Goal: Transaction & Acquisition: Purchase product/service

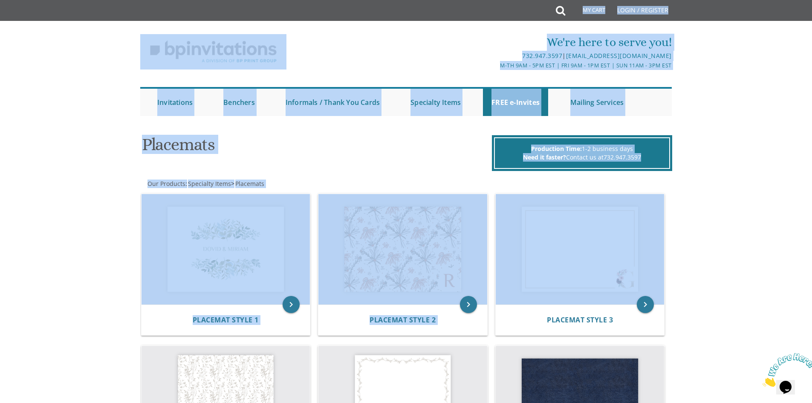
drag, startPoint x: 520, startPoint y: 9, endPoint x: 752, endPoint y: 173, distance: 283.5
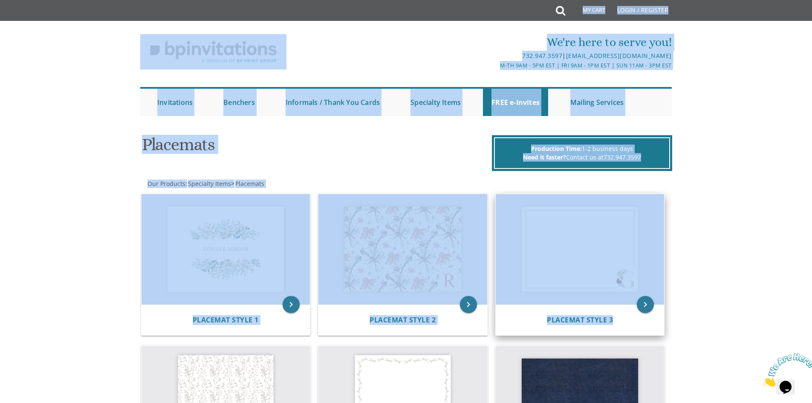
drag, startPoint x: 688, startPoint y: 5, endPoint x: 625, endPoint y: 303, distance: 304.7
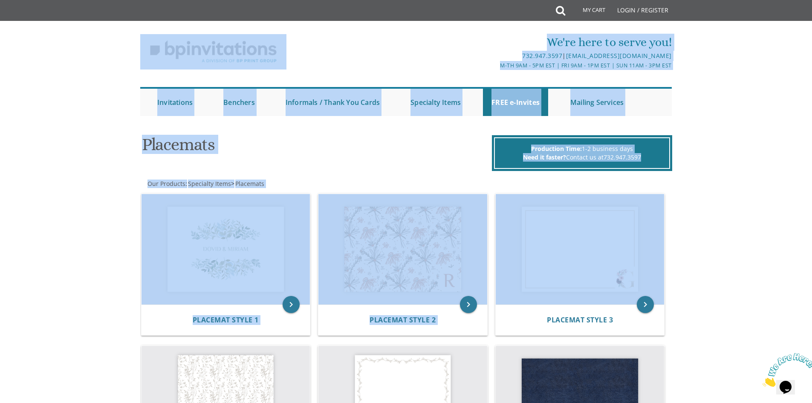
drag, startPoint x: 184, startPoint y: 29, endPoint x: 688, endPoint y: 294, distance: 569.8
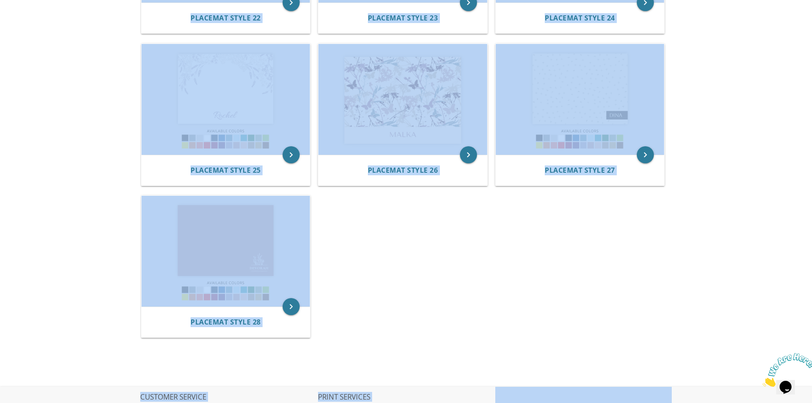
scroll to position [1481, 0]
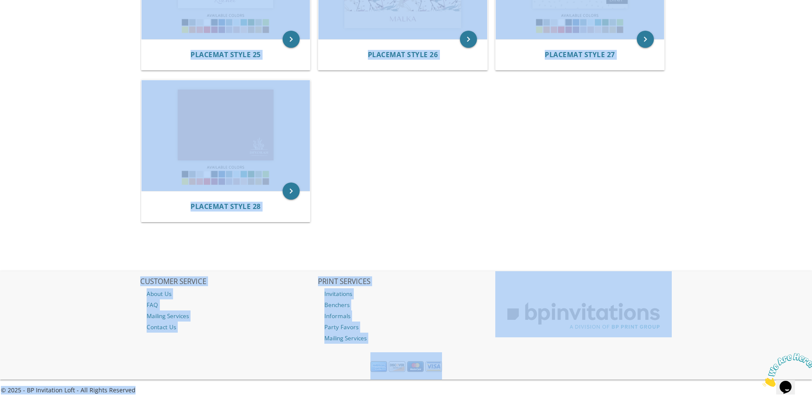
drag, startPoint x: 253, startPoint y: 26, endPoint x: 682, endPoint y: 384, distance: 559.0
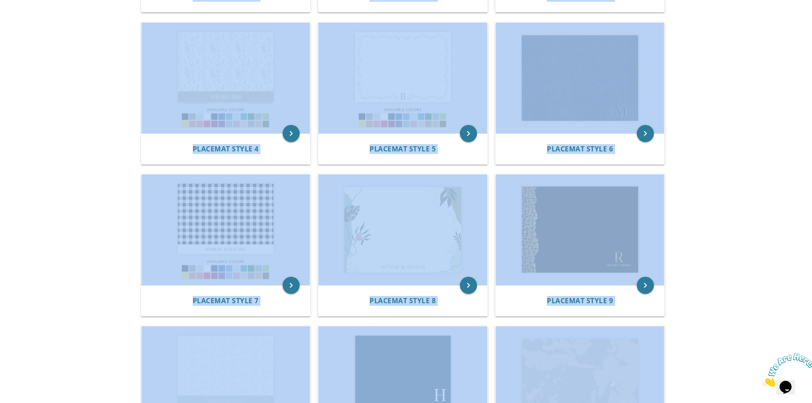
scroll to position [0, 0]
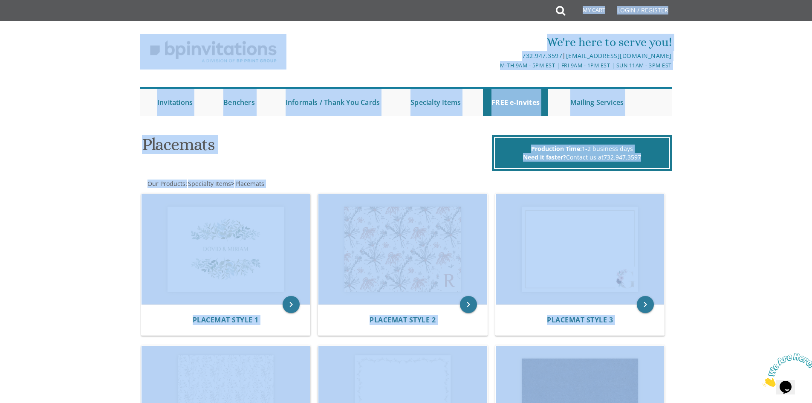
drag, startPoint x: 713, startPoint y: 352, endPoint x: 284, endPoint y: -37, distance: 579.5
click at [284, 0] on html "My Cart Total: View Cart Item(s) Submit My Cart Total: View Cart Item(s) Login …" at bounding box center [406, 201] width 812 height 403
click at [451, 54] on div "732.947.3597 | [EMAIL_ADDRESS][DOMAIN_NAME]" at bounding box center [495, 56] width 354 height 10
click at [458, 20] on div "Submit My Cart Total: View Cart Item(s) Login / Register" at bounding box center [406, 10] width 533 height 21
